Goal: Task Accomplishment & Management: Manage account settings

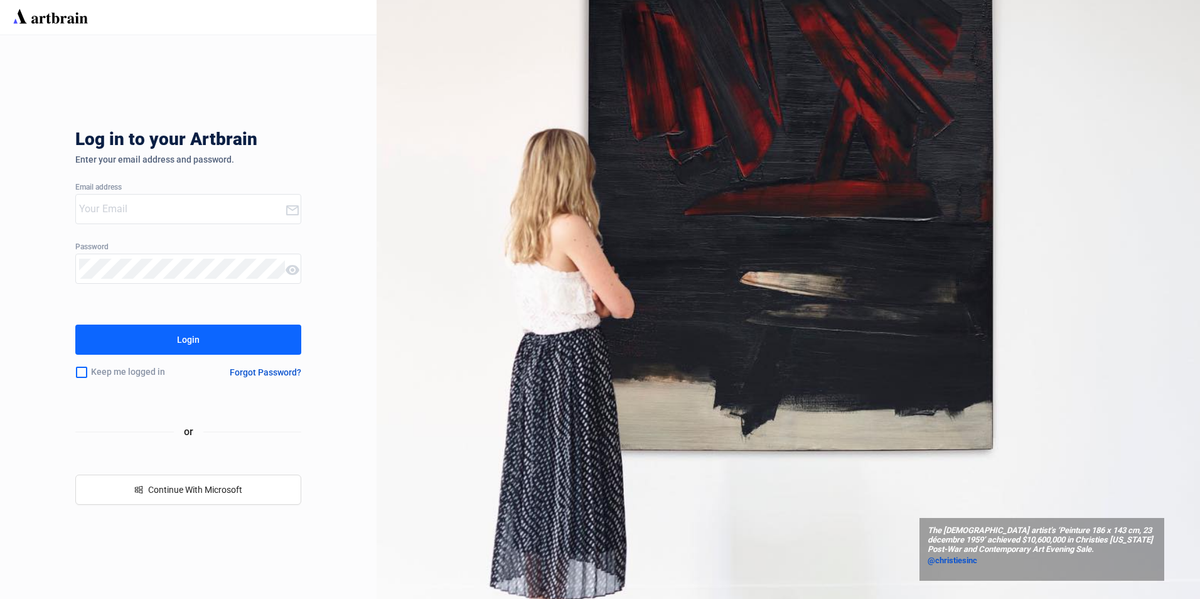
click at [140, 215] on input "email" at bounding box center [182, 209] width 206 height 20
type input "[EMAIL_ADDRESS][DOMAIN_NAME]"
click at [184, 336] on div "Login" at bounding box center [188, 340] width 23 height 20
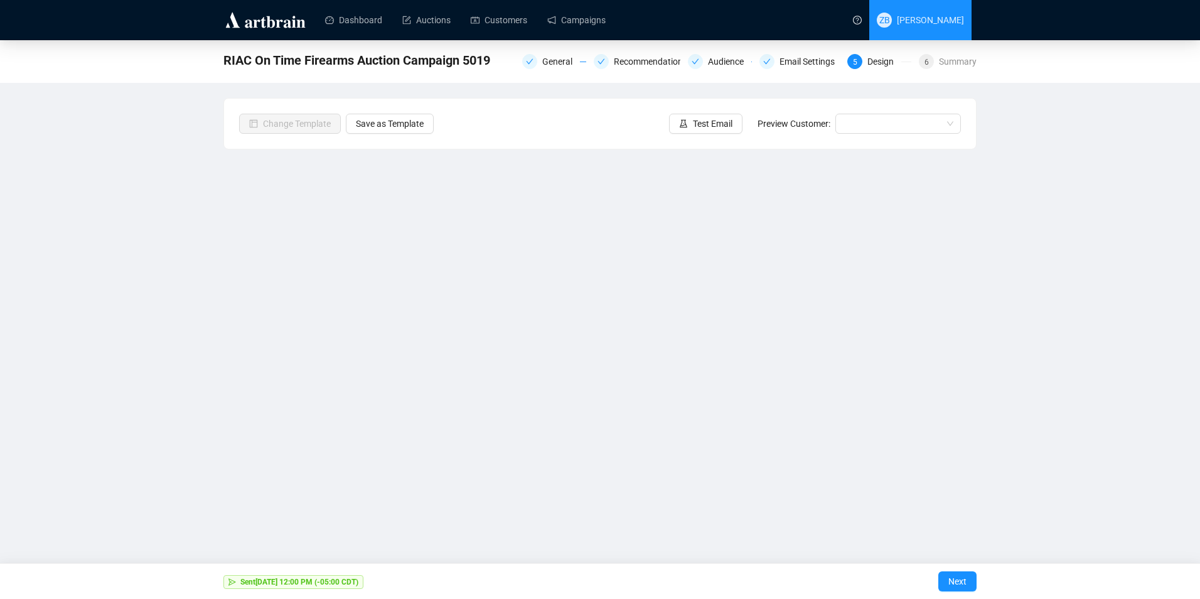
click at [923, 20] on span "[PERSON_NAME]" at bounding box center [930, 20] width 67 height 10
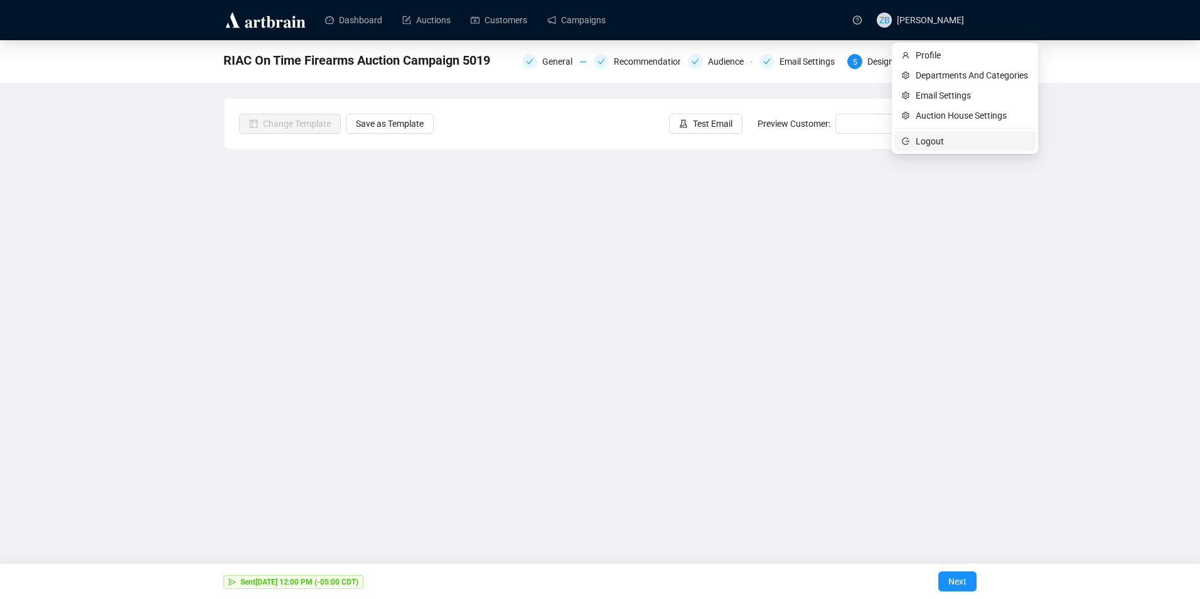
click at [911, 144] on li "Logout" at bounding box center [965, 141] width 141 height 20
